Goal: Task Accomplishment & Management: Manage account settings

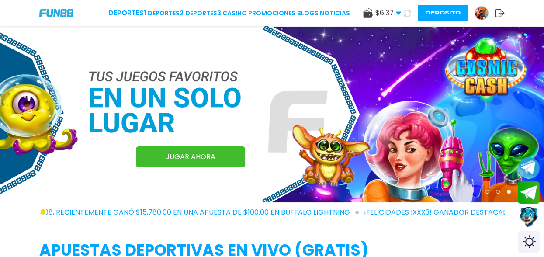
click at [479, 11] on img at bounding box center [481, 13] width 13 height 13
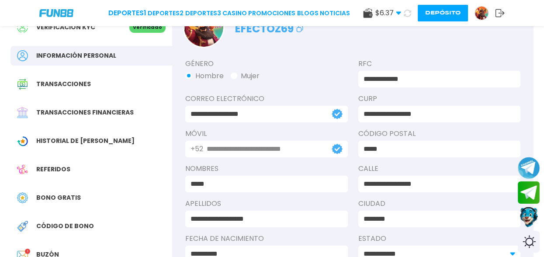
scroll to position [175, 0]
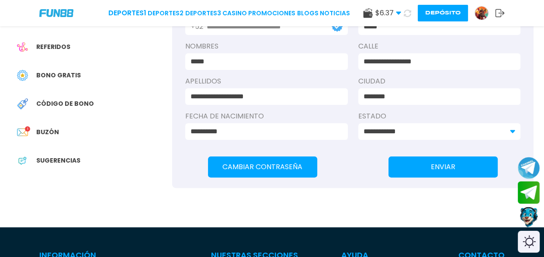
click at [59, 136] on div "Buzón 1" at bounding box center [91, 132] width 162 height 20
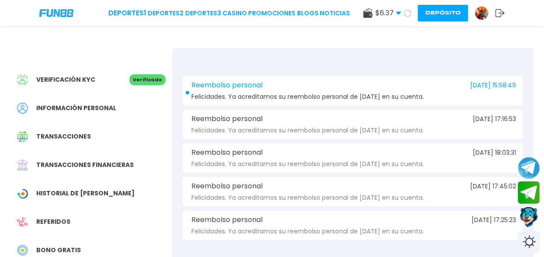
click at [388, 97] on span "Felicidades. Ya acreditamos su reembolso personal de [DATE] en su cuenta." at bounding box center [307, 97] width 232 height 7
